Goal: Task Accomplishment & Management: Complete application form

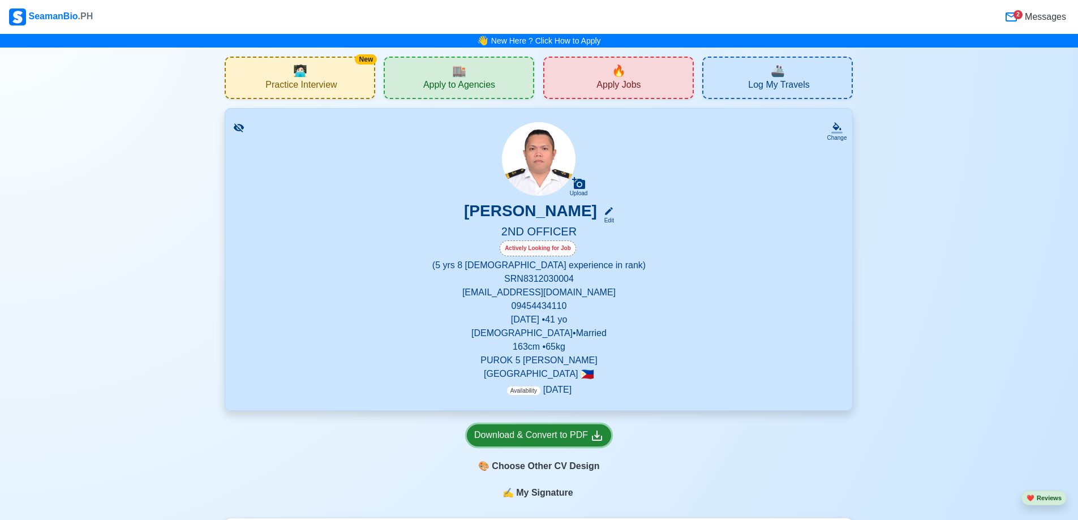
click at [601, 437] on icon at bounding box center [597, 436] width 14 height 14
click at [550, 393] on p "Availability [DATE]" at bounding box center [539, 390] width 65 height 14
select select "Actively Looking for Job"
select select "Visible for Hiring"
select select "Married"
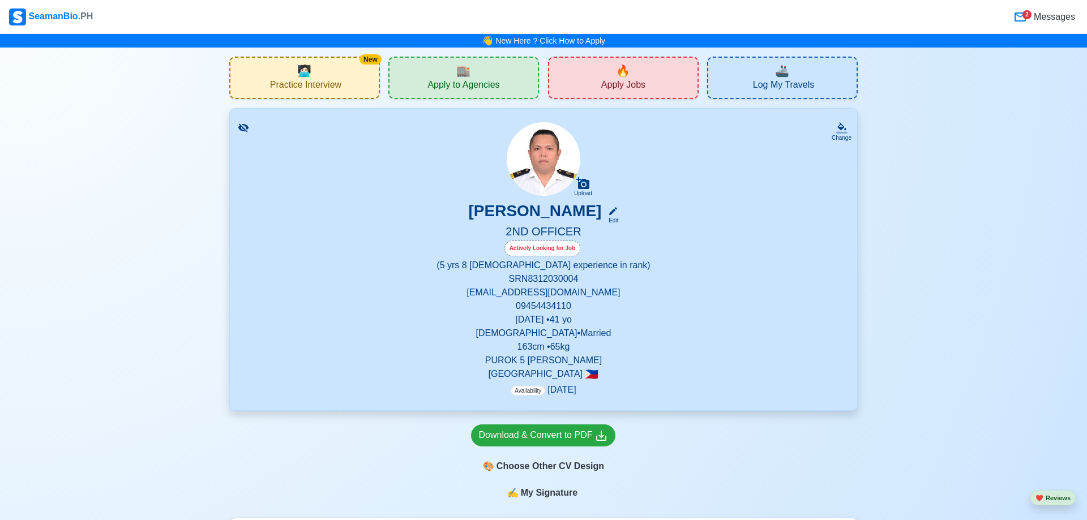
select select "[DEMOGRAPHIC_DATA]"
select select "PH"
select select "5"
select select "8"
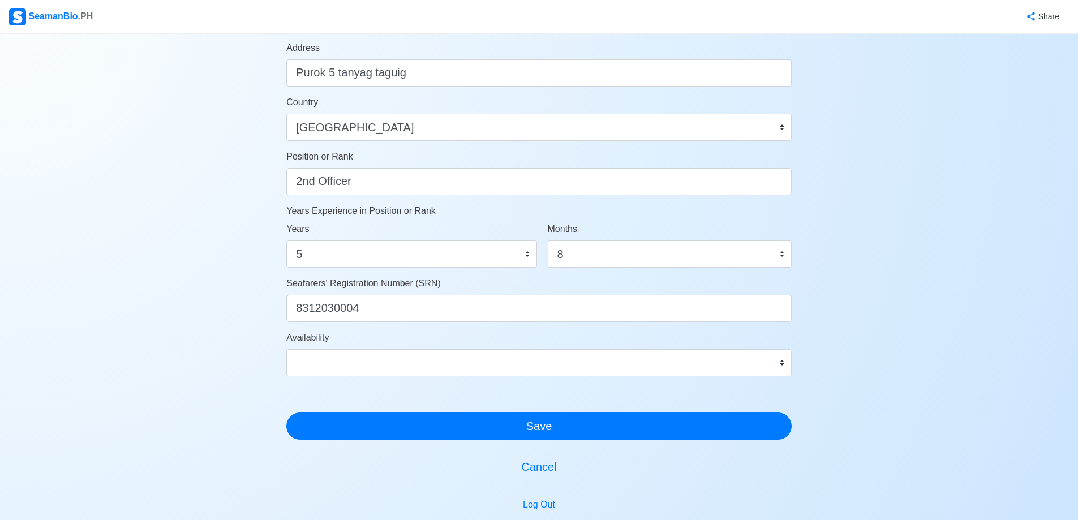
scroll to position [467, 0]
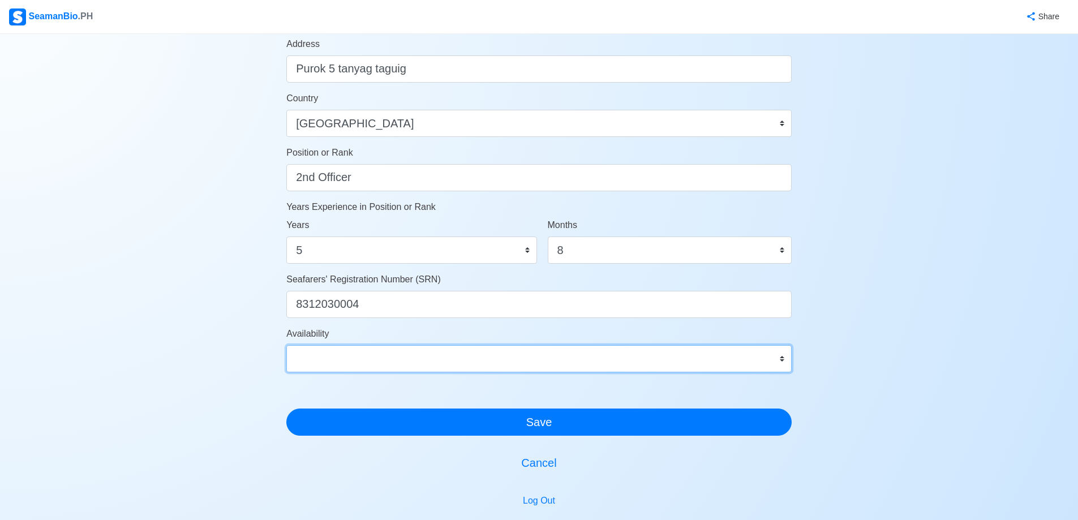
click at [632, 363] on select "Immediate [DATE] [DATE] [DATE] [DATE] [DATE] [DATE] [DATE] [DATE] [DATE]" at bounding box center [538, 358] width 505 height 27
click at [286, 345] on select "Immediate [DATE] [DATE] [DATE] [DATE] [DATE] [DATE] [DATE] [DATE] [DATE]" at bounding box center [538, 358] width 505 height 27
click at [907, 294] on div "Account Setup 🗂️ Your Job Status Onboard Actively Looking for Job Not Looking f…" at bounding box center [539, 77] width 1078 height 1022
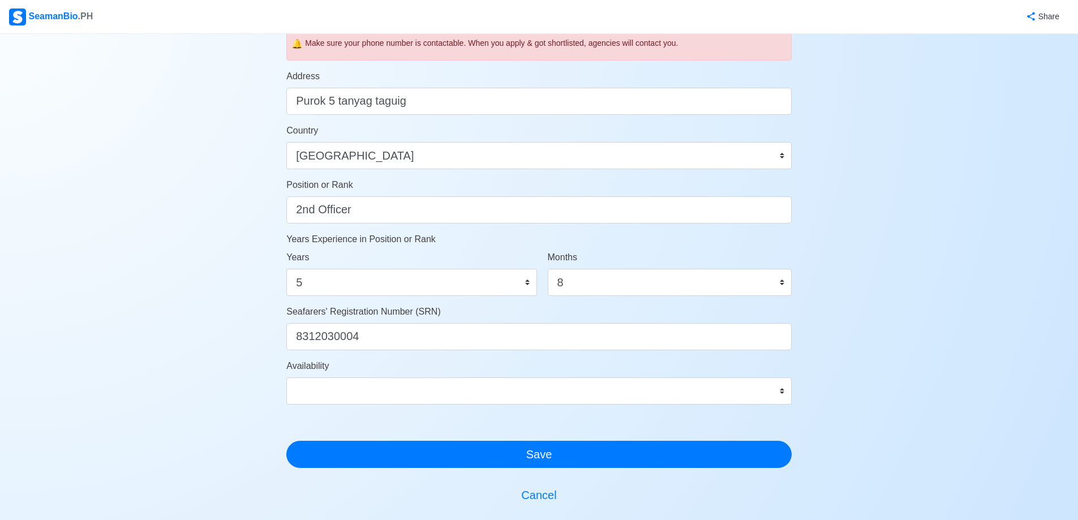
scroll to position [411, 0]
